Goal: Navigation & Orientation: Find specific page/section

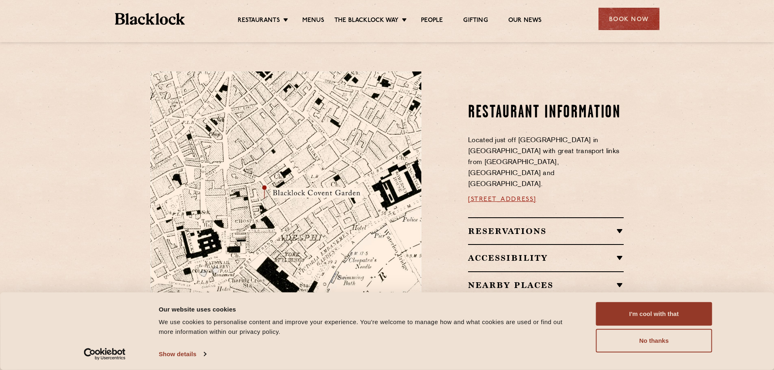
scroll to position [406, 0]
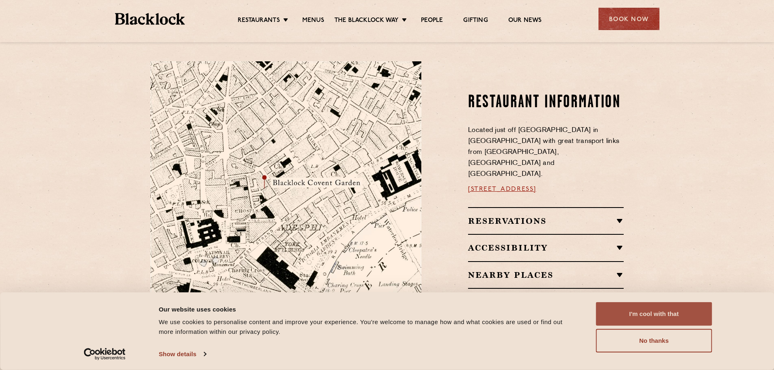
click at [663, 310] on button "I'm cool with that" at bounding box center [654, 314] width 116 height 24
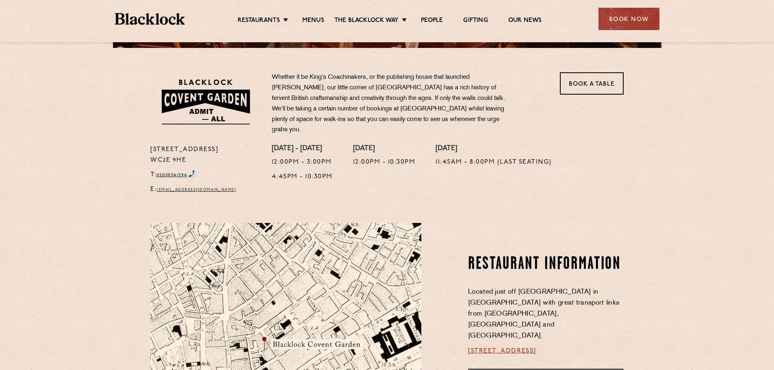
scroll to position [244, 0]
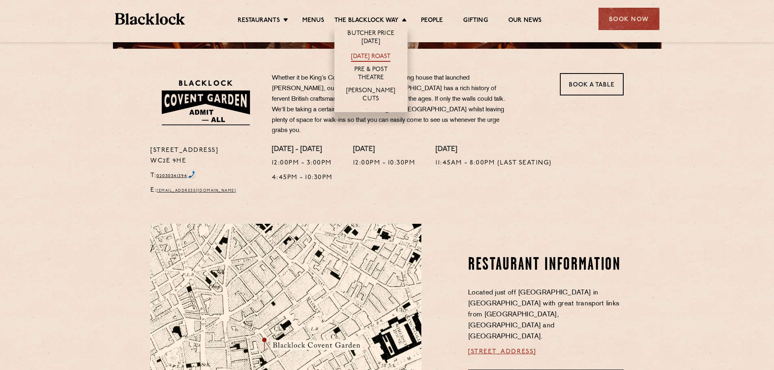
click at [383, 58] on link "[DATE] Roast" at bounding box center [370, 57] width 39 height 9
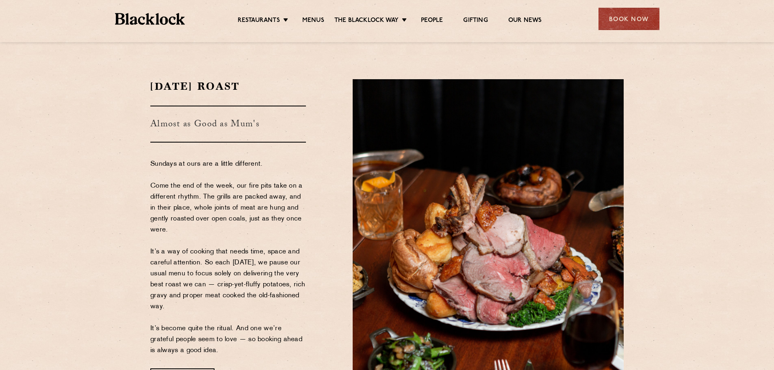
click at [161, 20] on img at bounding box center [150, 19] width 70 height 12
